Goal: Find contact information: Find contact information

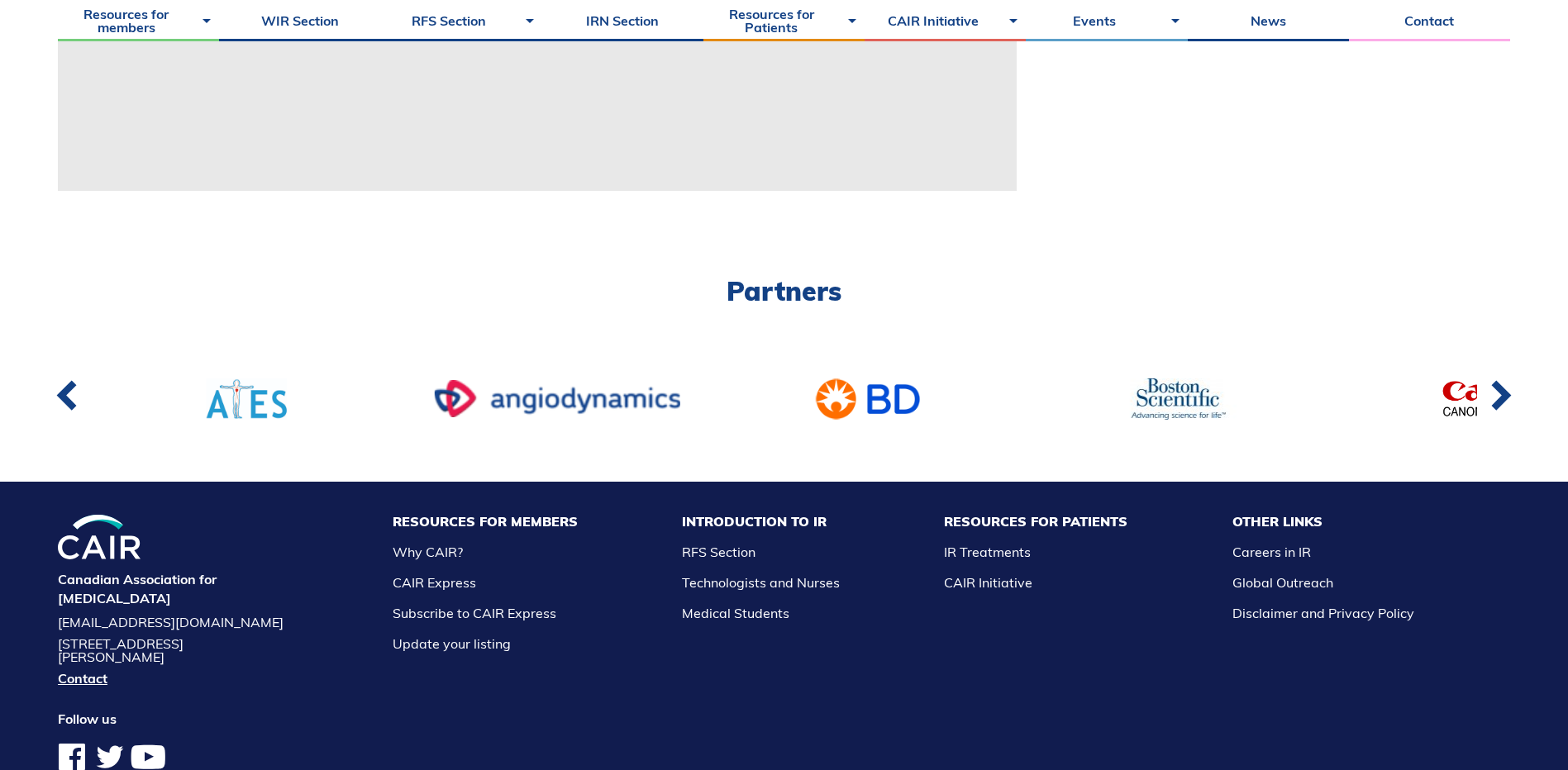
scroll to position [1157, 0]
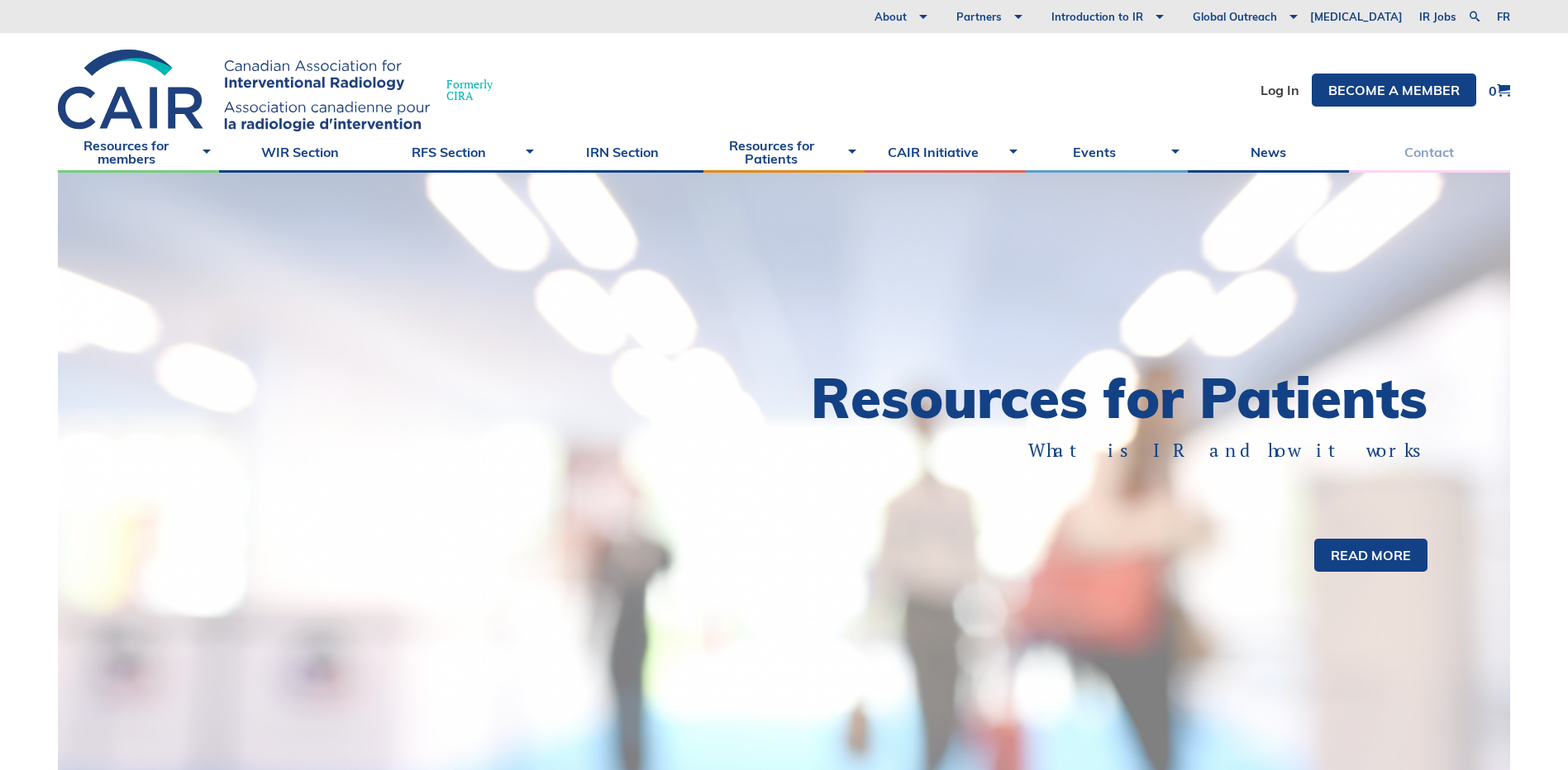
click at [1419, 153] on link "Contact" at bounding box center [1429, 152] width 161 height 42
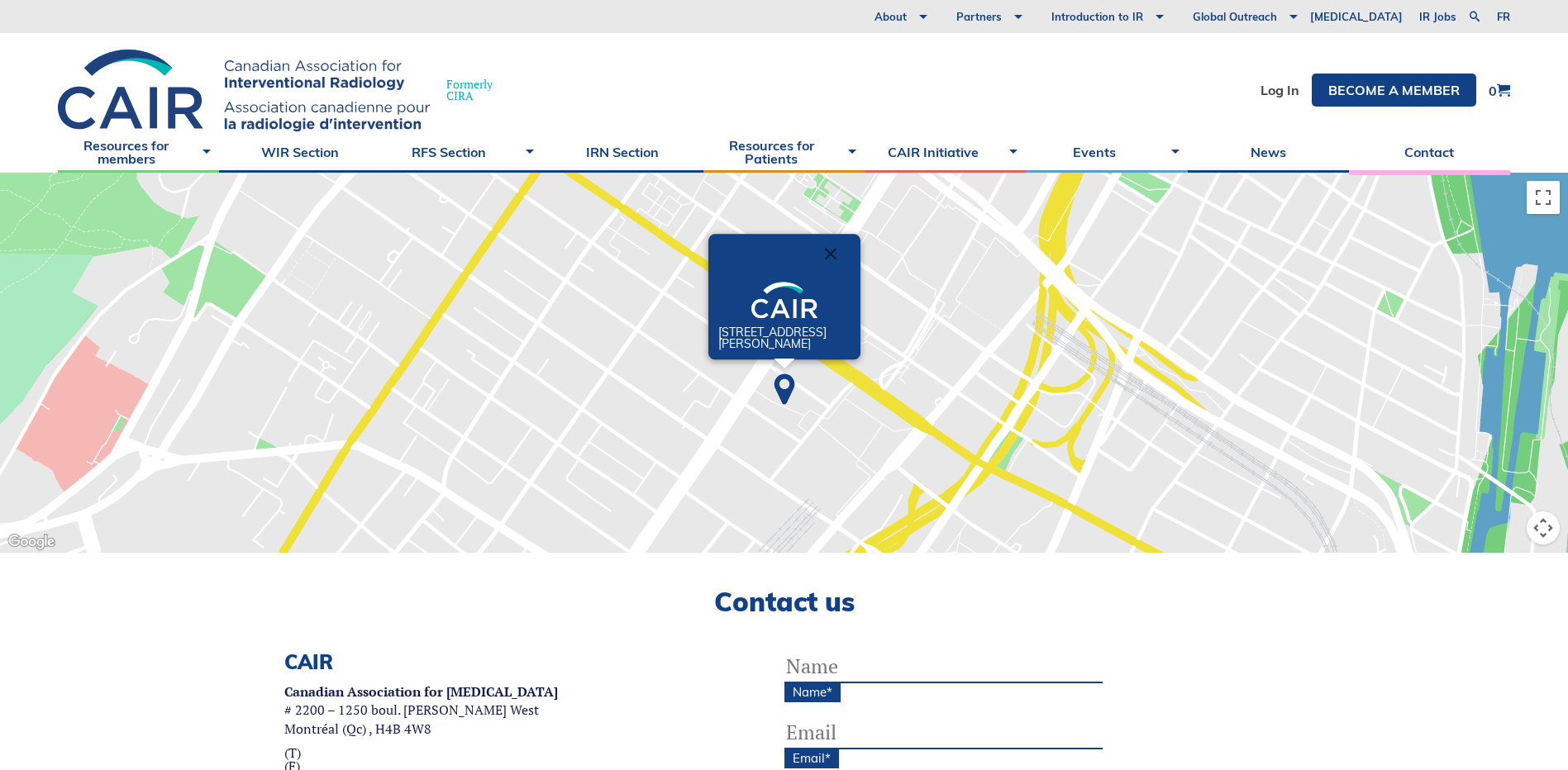
click button "Close" at bounding box center [831, 254] width 40 height 40
